Goal: Find specific page/section: Find specific page/section

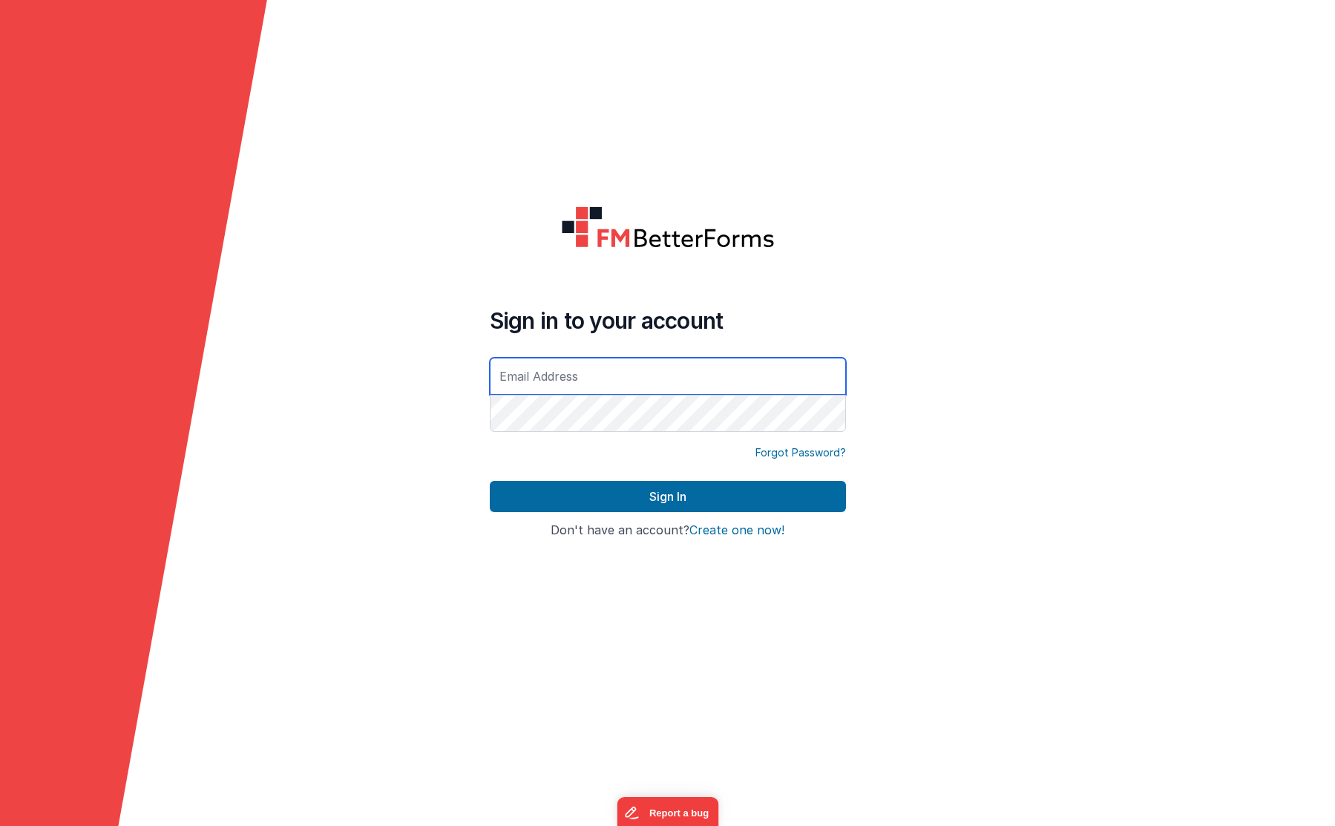
type input "[PERSON_NAME][EMAIL_ADDRESS][DOMAIN_NAME]"
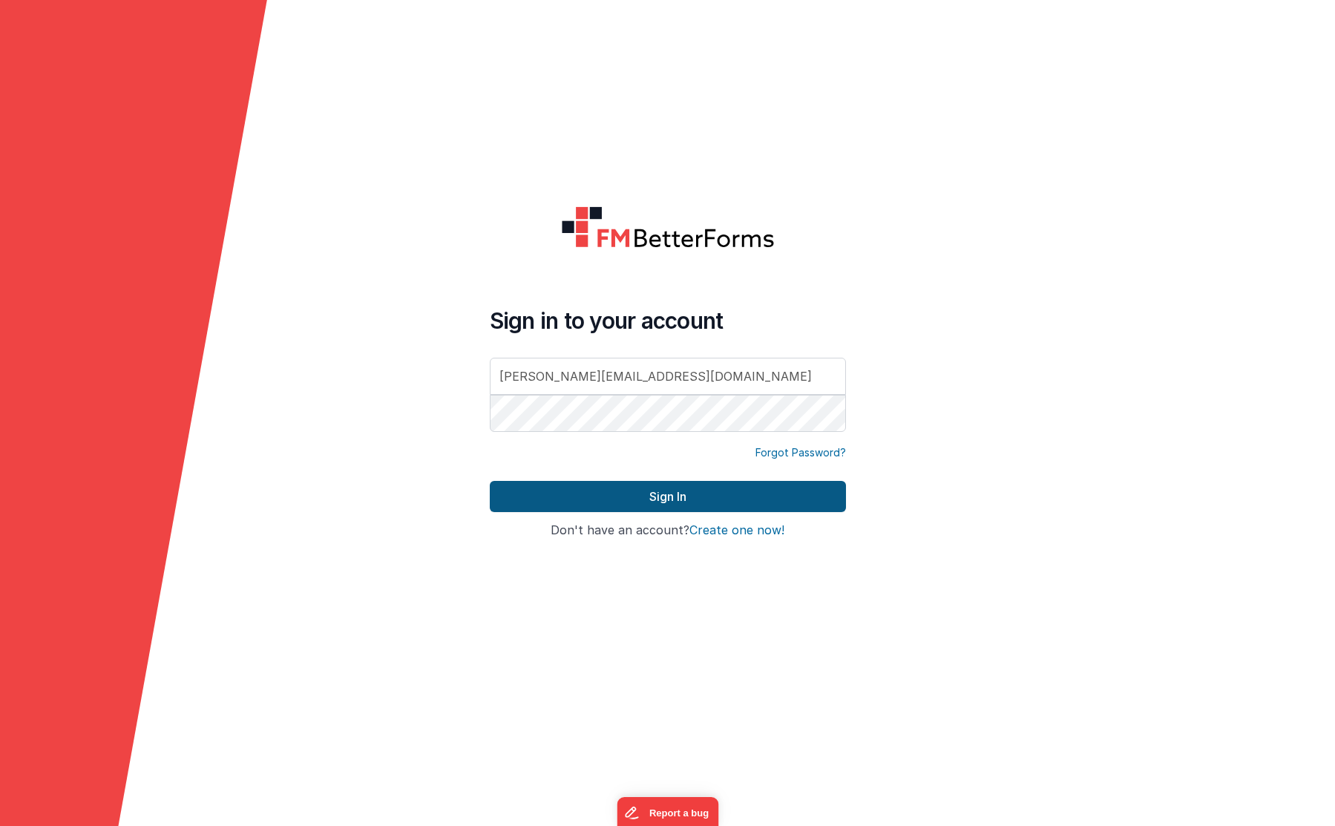
click at [649, 482] on button "Sign In" at bounding box center [668, 496] width 356 height 31
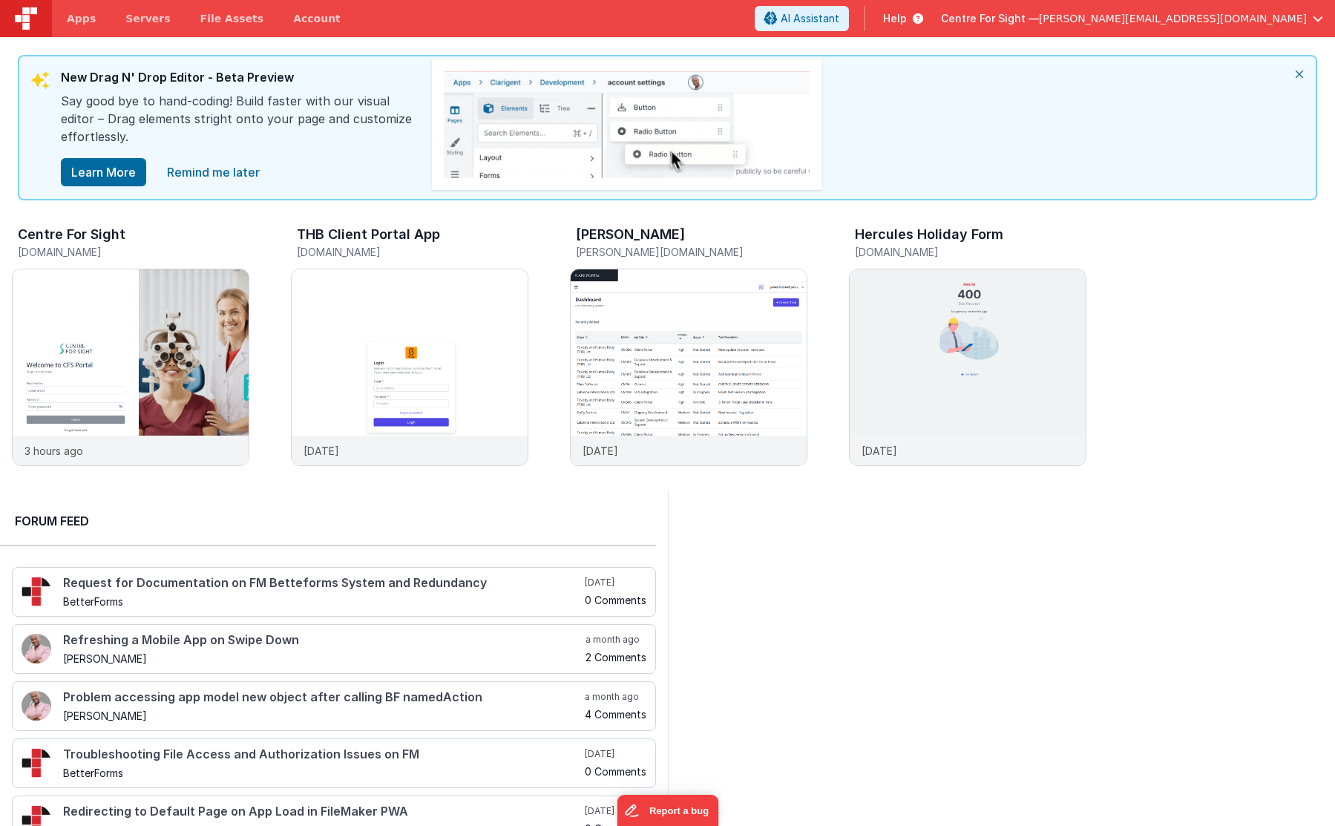
click at [1301, 71] on icon "close" at bounding box center [1299, 74] width 33 height 36
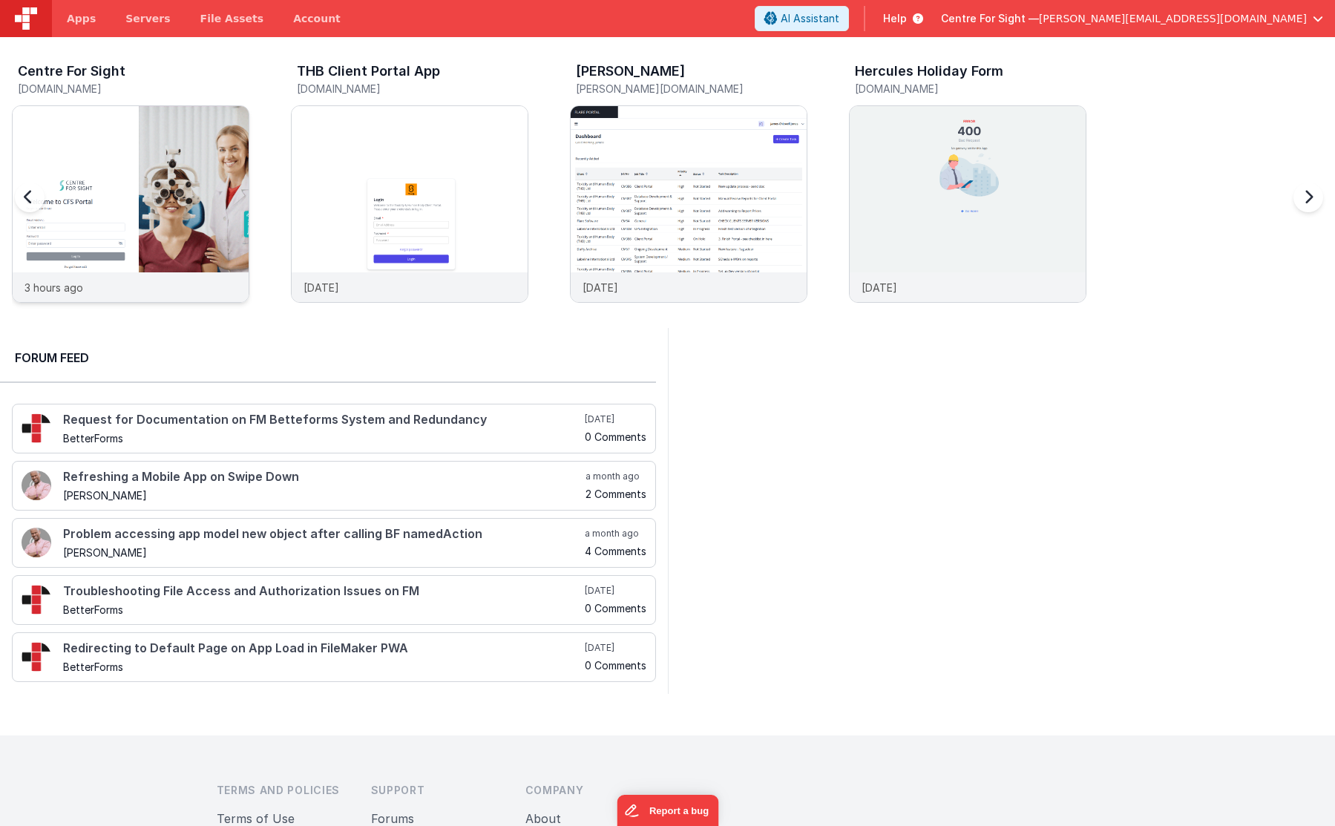
click at [149, 186] on img at bounding box center [131, 224] width 236 height 236
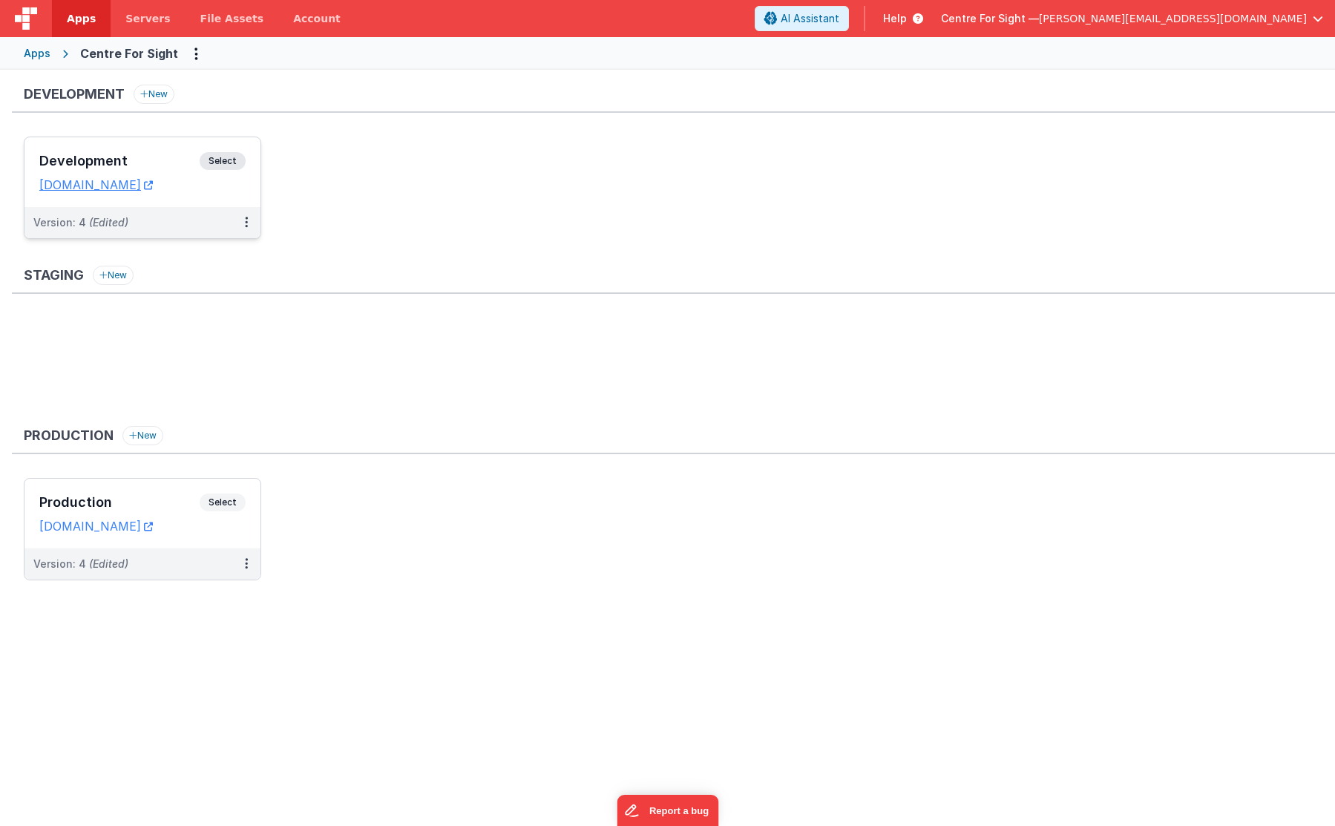
click at [87, 166] on h3 "Development" at bounding box center [119, 161] width 160 height 15
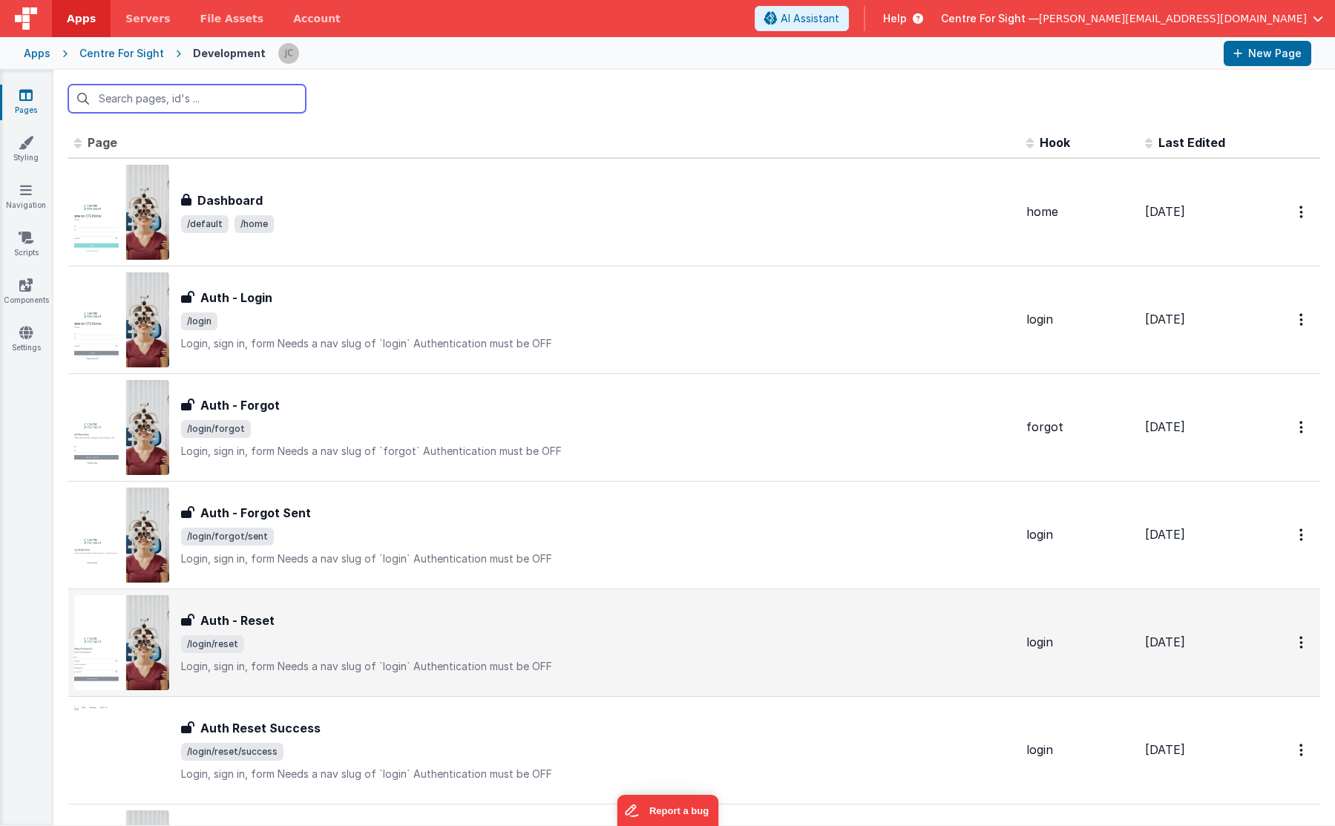
scroll to position [105, 0]
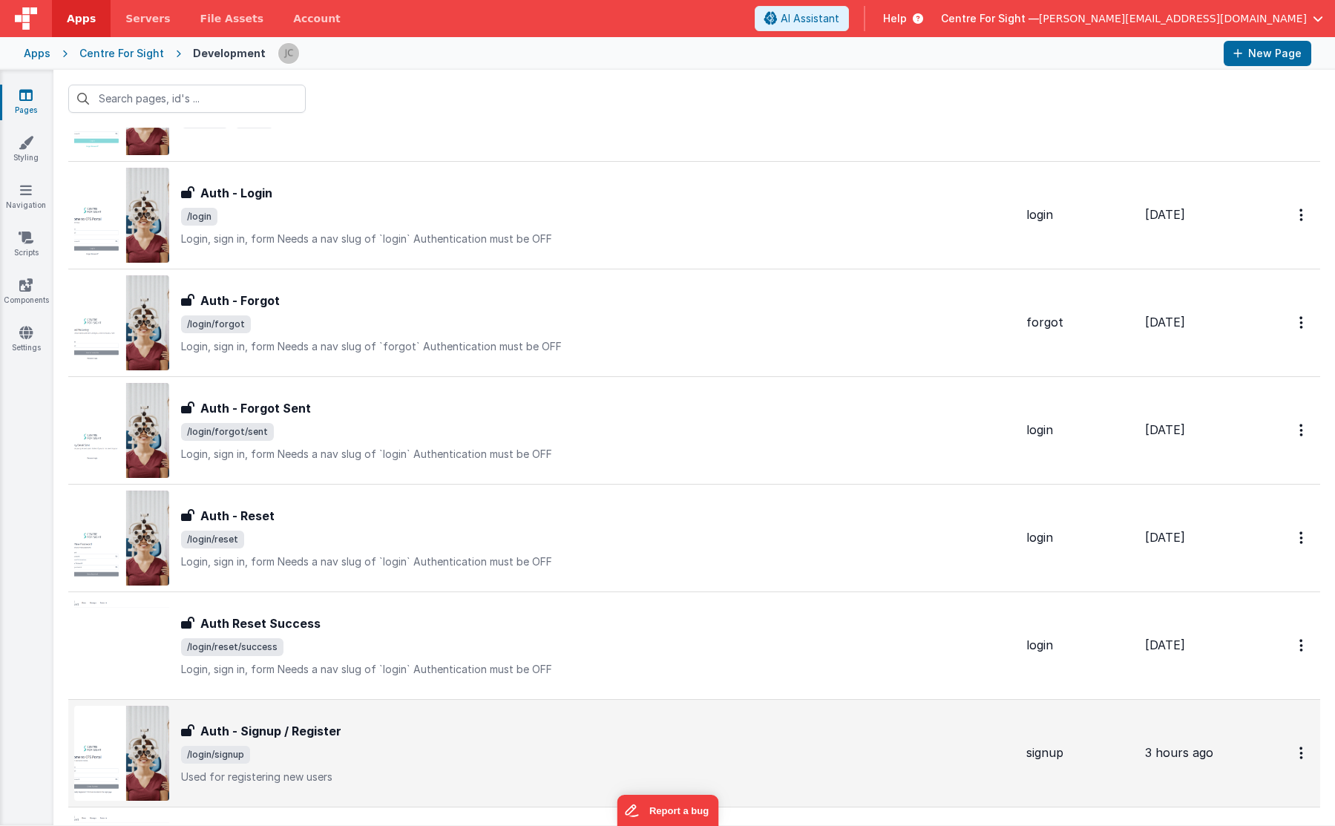
click at [314, 728] on h3 "Auth - Signup / Register" at bounding box center [270, 731] width 141 height 18
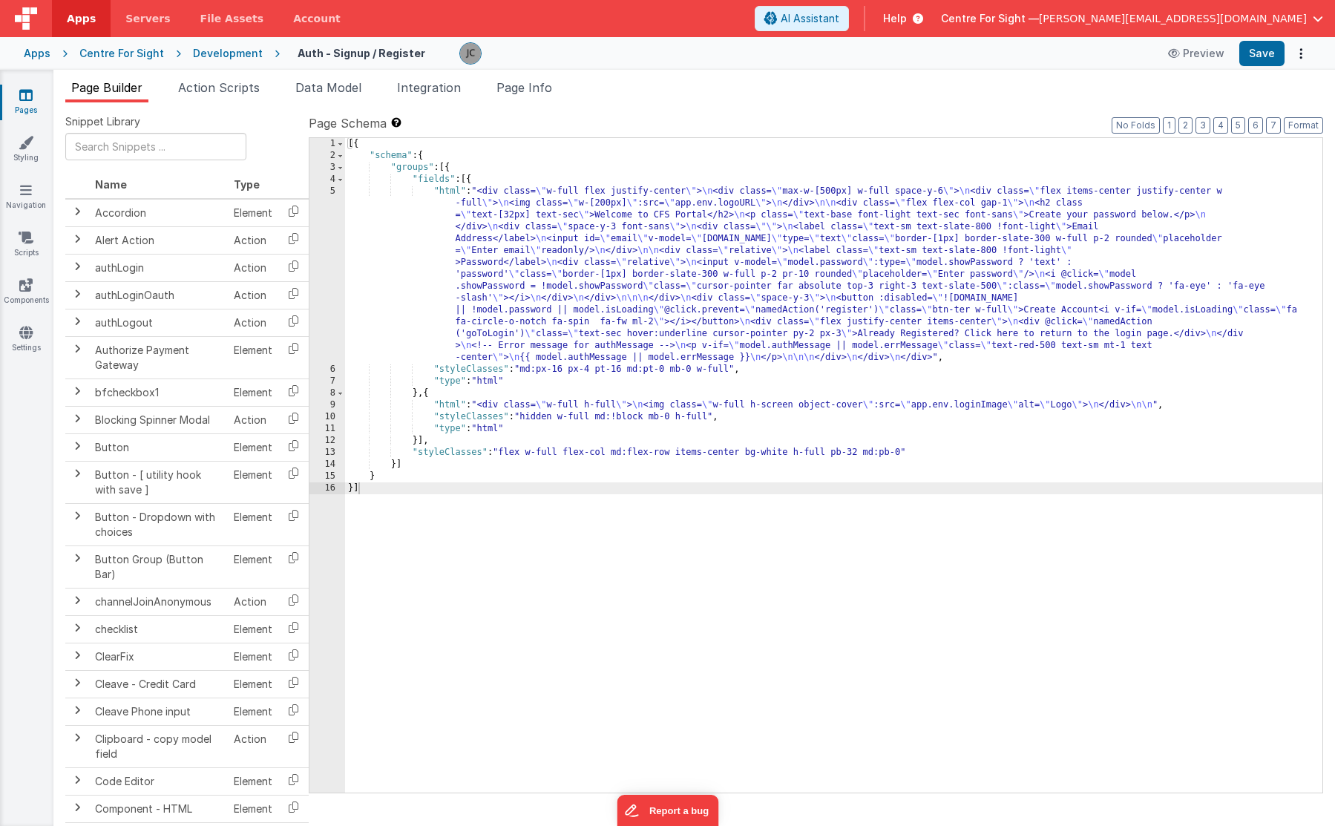
click at [838, 324] on div "[{ "schema" : { "groups" : [{ "fields" : [{ "html" : "<div class= \" w-full fle…" at bounding box center [833, 477] width 977 height 678
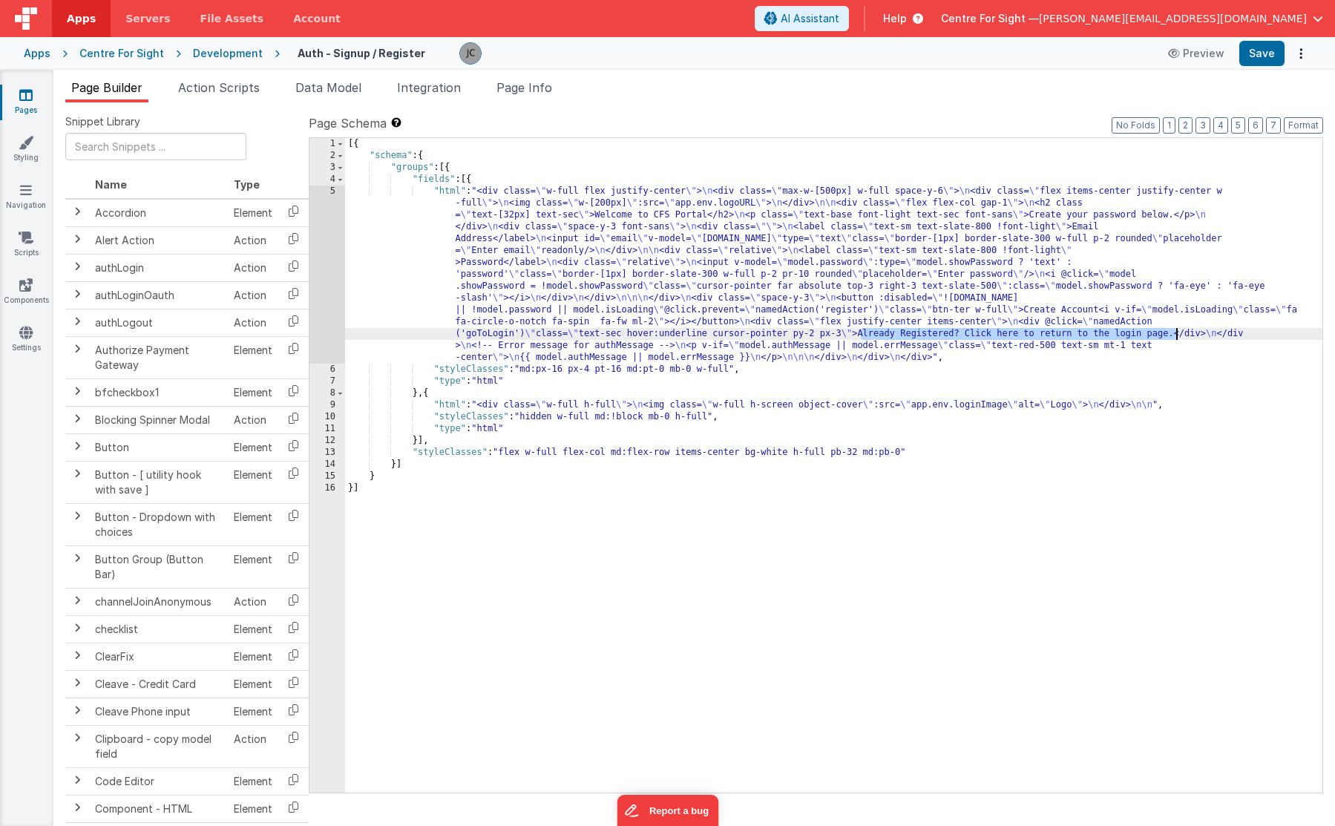
drag, startPoint x: 876, startPoint y: 332, endPoint x: 1174, endPoint y: 333, distance: 297.6
click at [1174, 333] on div "[{ "schema" : { "groups" : [{ "fields" : [{ "html" : "<div class= \" w-full fle…" at bounding box center [833, 477] width 977 height 678
click at [129, 54] on div "Centre For Sight" at bounding box center [121, 53] width 85 height 15
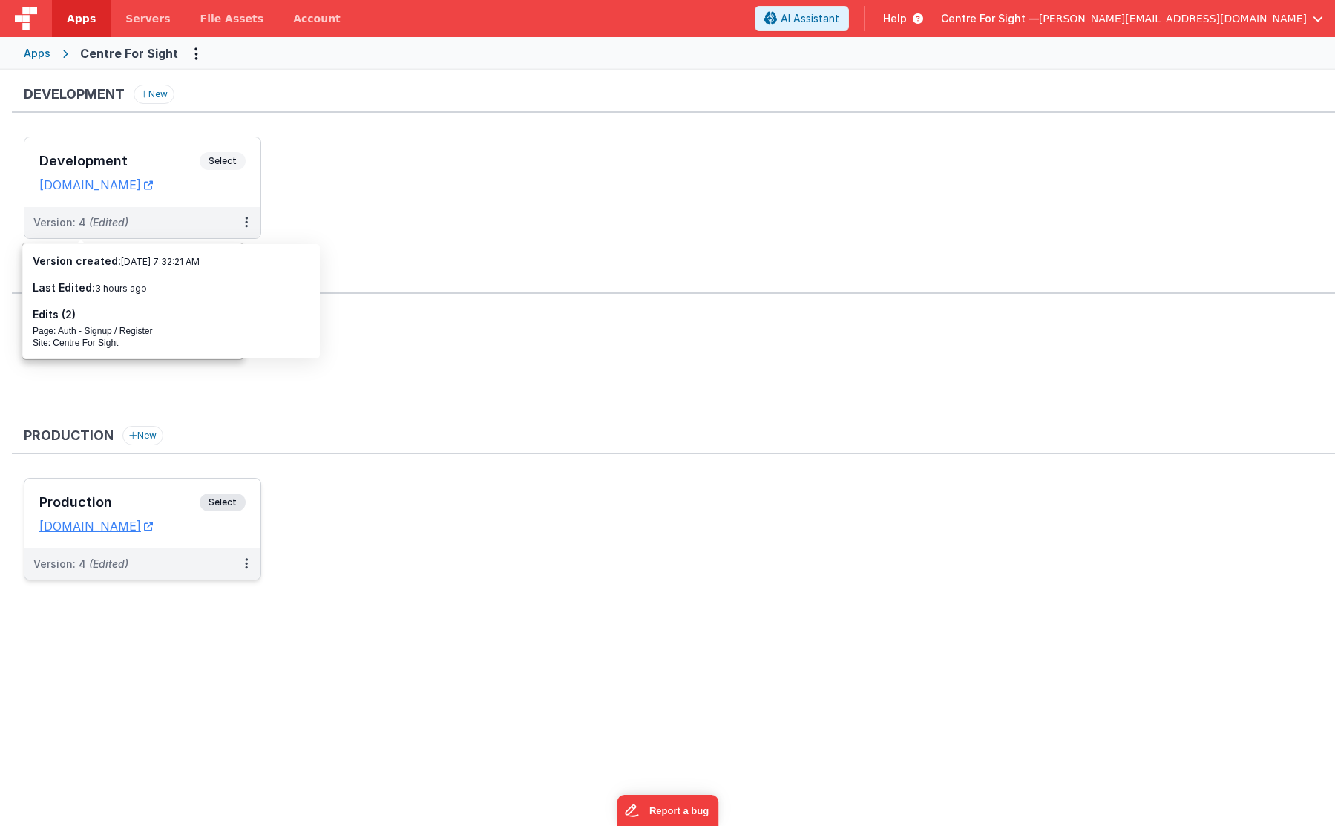
click at [116, 508] on h3 "Production" at bounding box center [119, 502] width 160 height 15
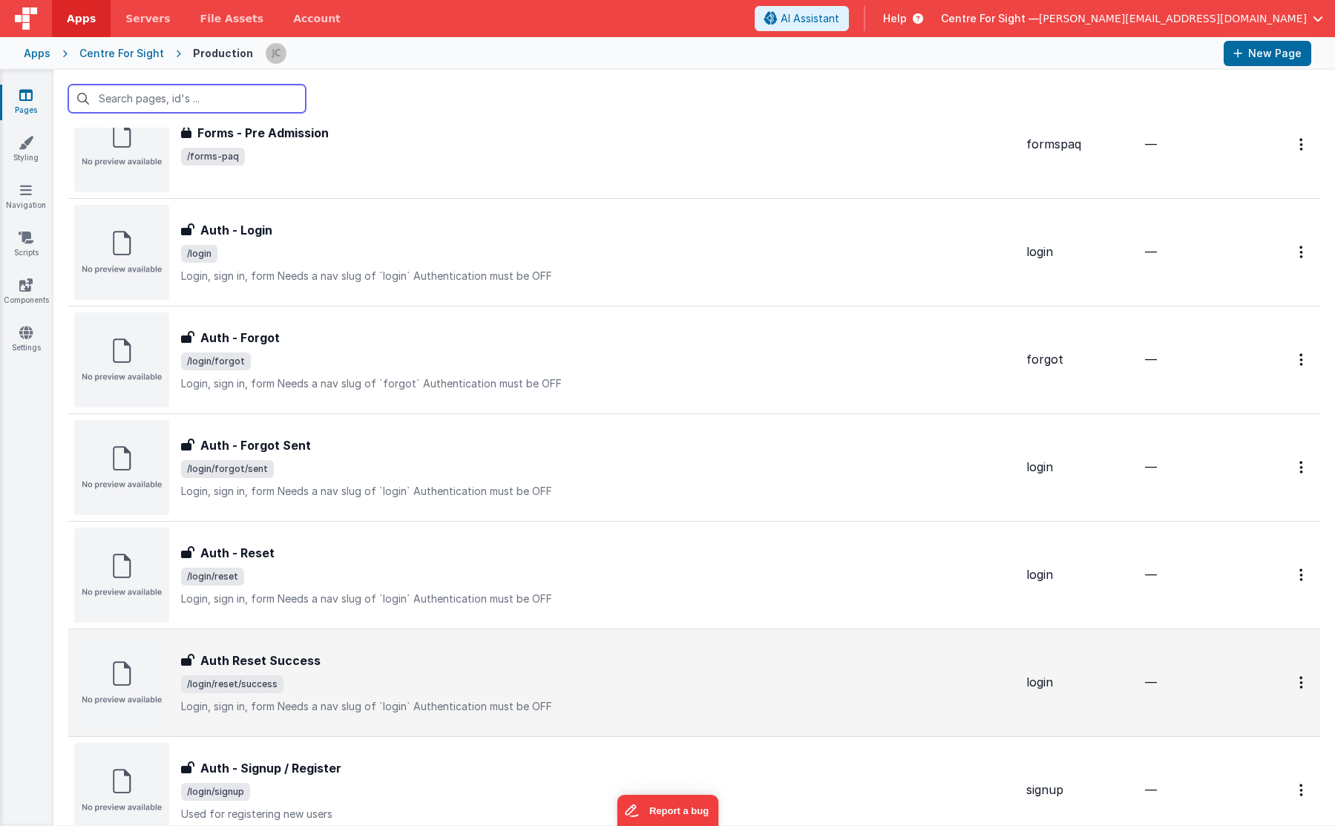
scroll to position [705, 0]
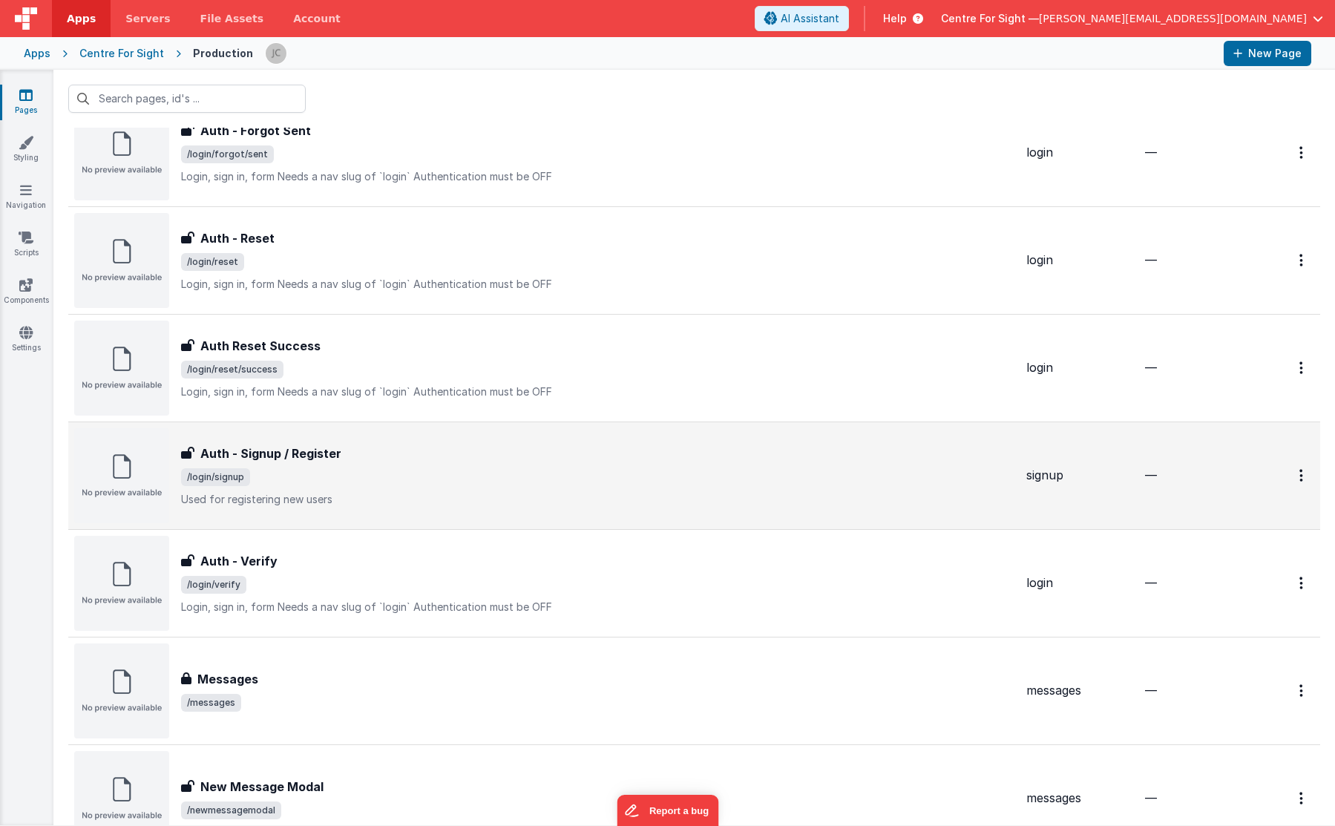
click at [330, 502] on p "Used for registering new users" at bounding box center [597, 499] width 833 height 15
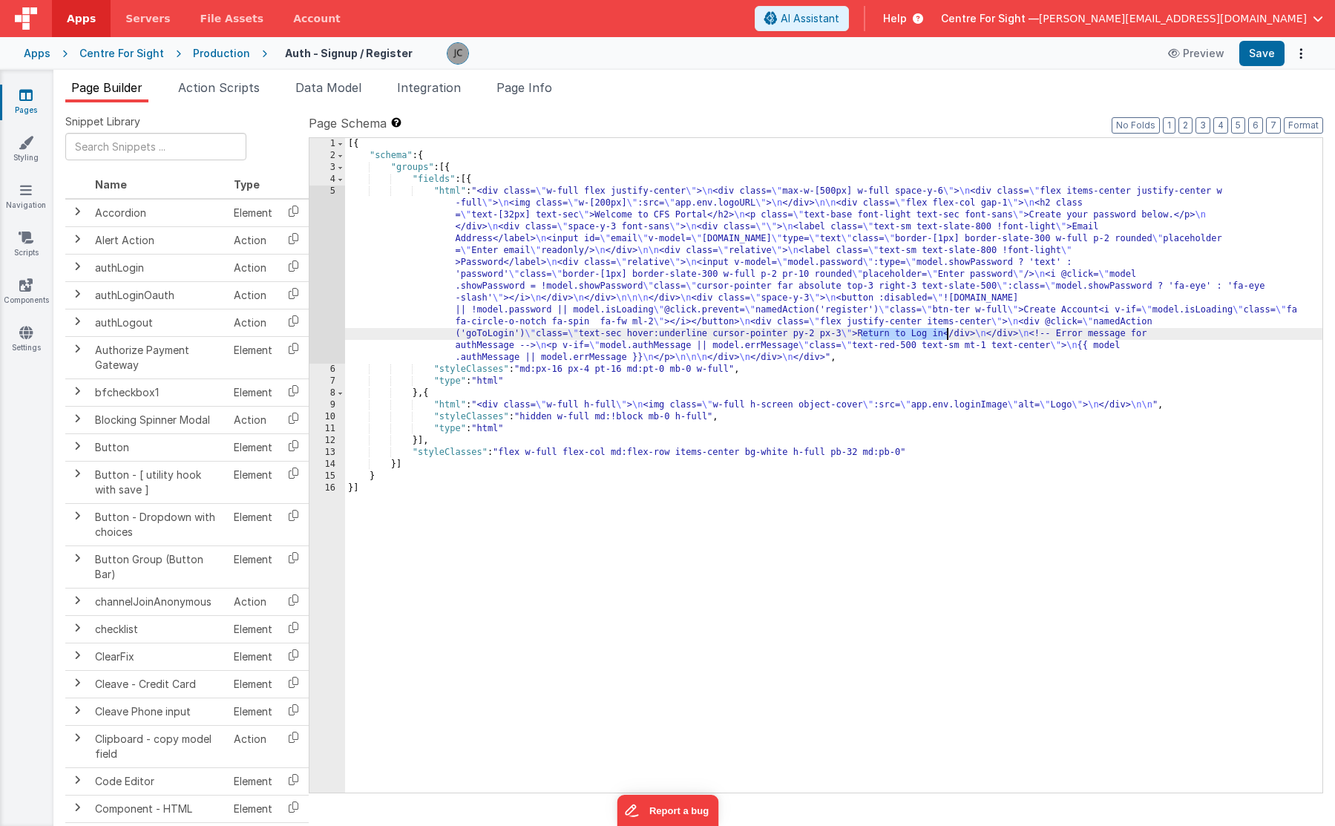
drag, startPoint x: 863, startPoint y: 332, endPoint x: 946, endPoint y: 330, distance: 83.1
click at [946, 330] on div "[{ "schema" : { "groups" : [{ "fields" : [{ "html" : "<div class= \" w-full fle…" at bounding box center [833, 477] width 977 height 678
click at [1133, 332] on div "[{ "schema" : { "groups" : [{ "fields" : [{ "html" : "<div class= \" w-full fle…" at bounding box center [833, 477] width 977 height 678
click at [1265, 53] on button "Save" at bounding box center [1261, 53] width 45 height 25
click at [518, 91] on span "Page Info" at bounding box center [524, 87] width 56 height 15
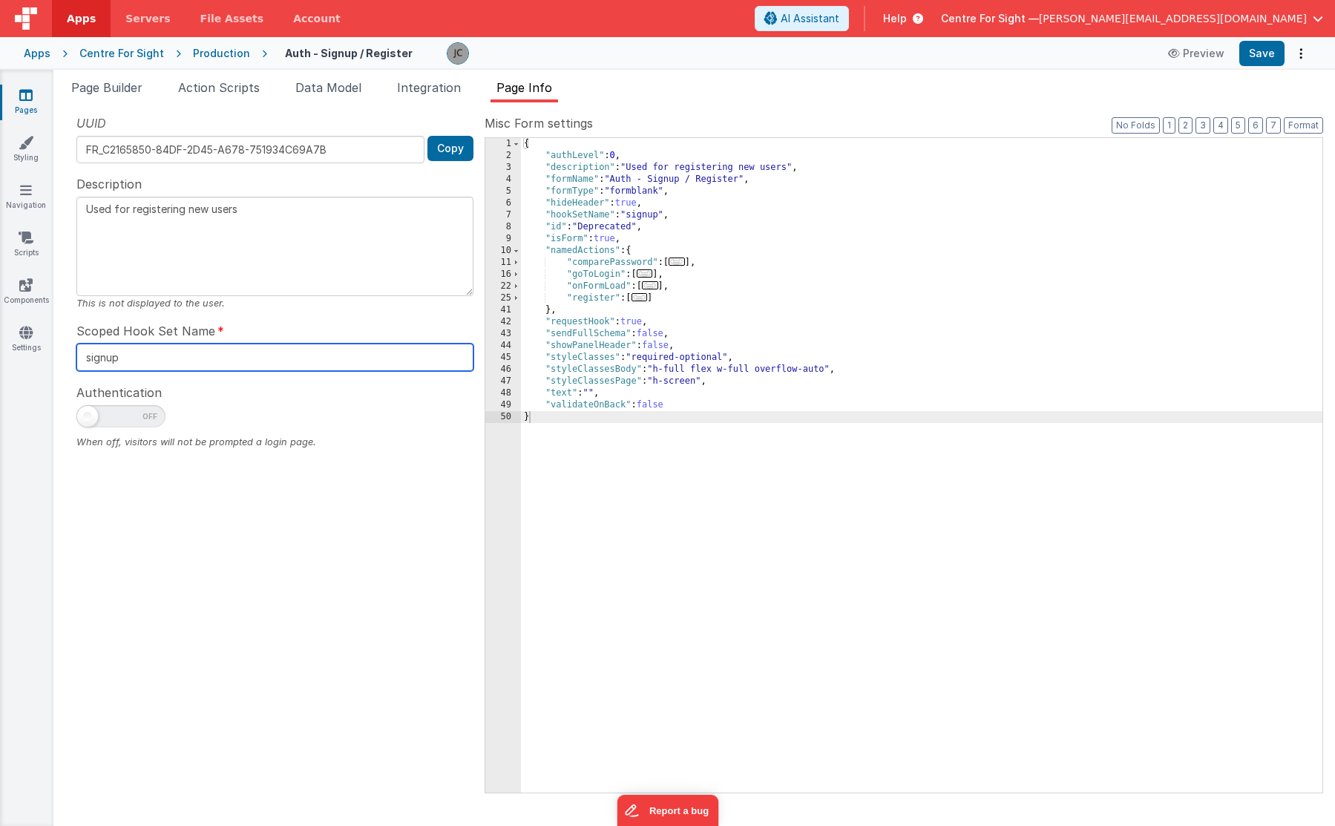
drag, startPoint x: 130, startPoint y: 360, endPoint x: 117, endPoint y: 314, distance: 47.9
click at [119, 326] on div "Scoped Hook Set Name signup" at bounding box center [274, 346] width 397 height 49
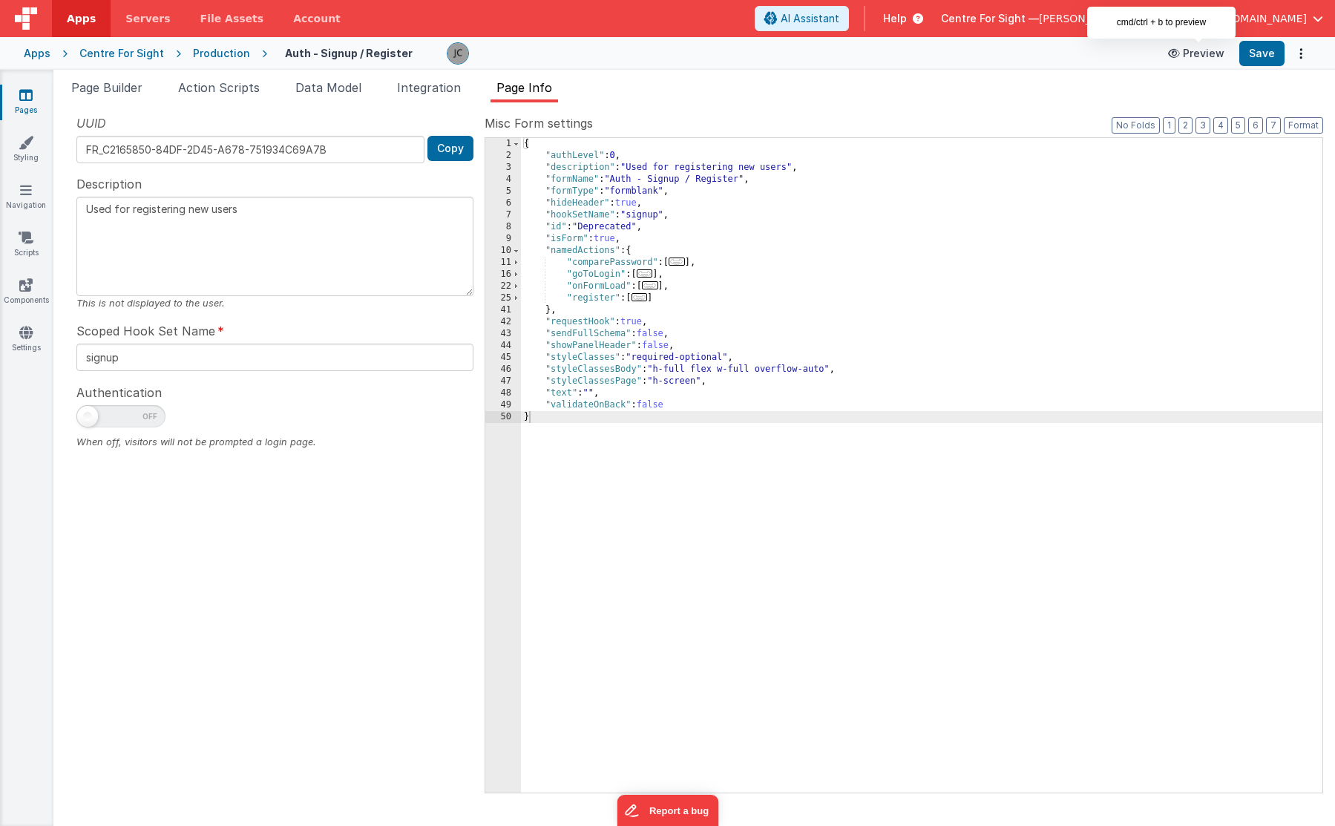
click at [1193, 47] on button "Preview" at bounding box center [1196, 54] width 74 height 24
